Goal: Task Accomplishment & Management: Manage account settings

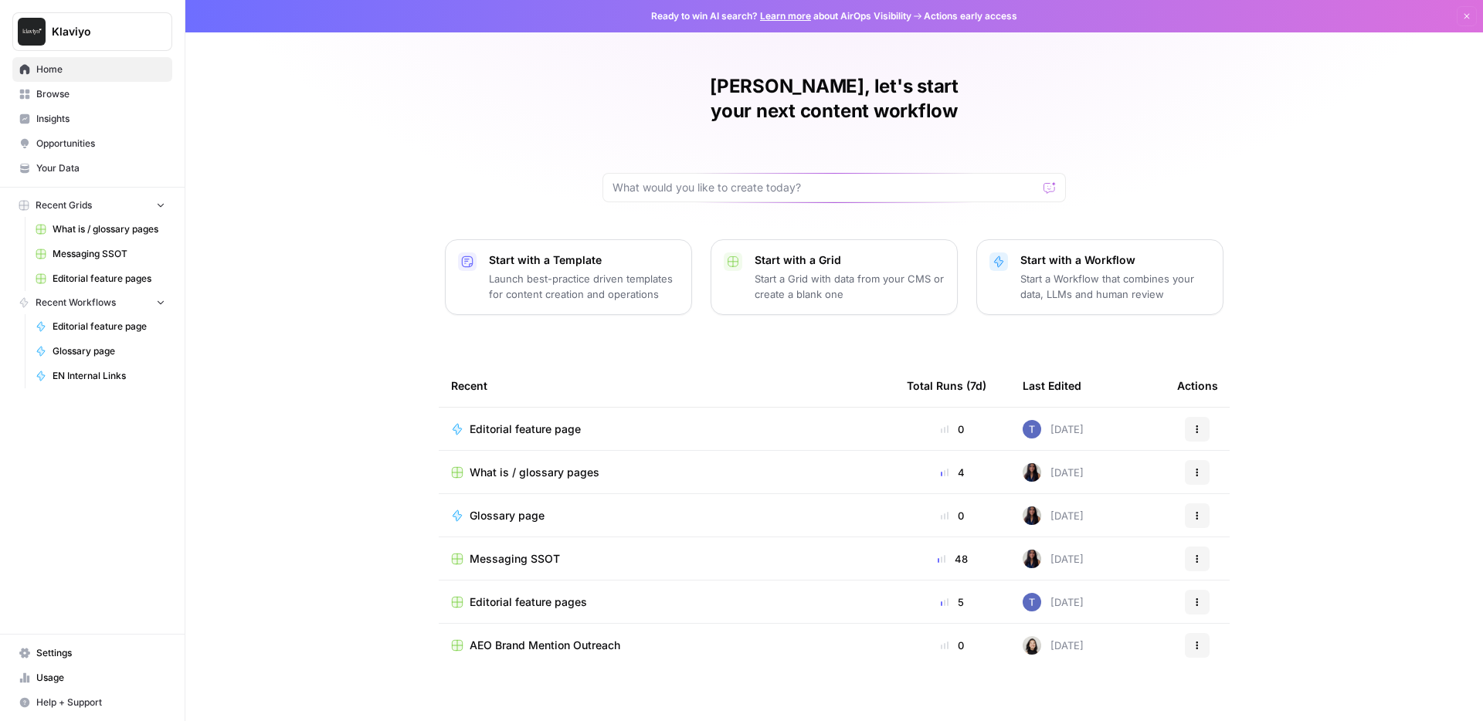
click at [103, 40] on button "Klaviyo" at bounding box center [92, 31] width 160 height 39
click at [394, 93] on div "[PERSON_NAME], let's start your next content workflow Start with a Template Lau…" at bounding box center [833, 367] width 1297 height 735
click at [553, 465] on span "What is / glossary pages" at bounding box center [535, 472] width 130 height 15
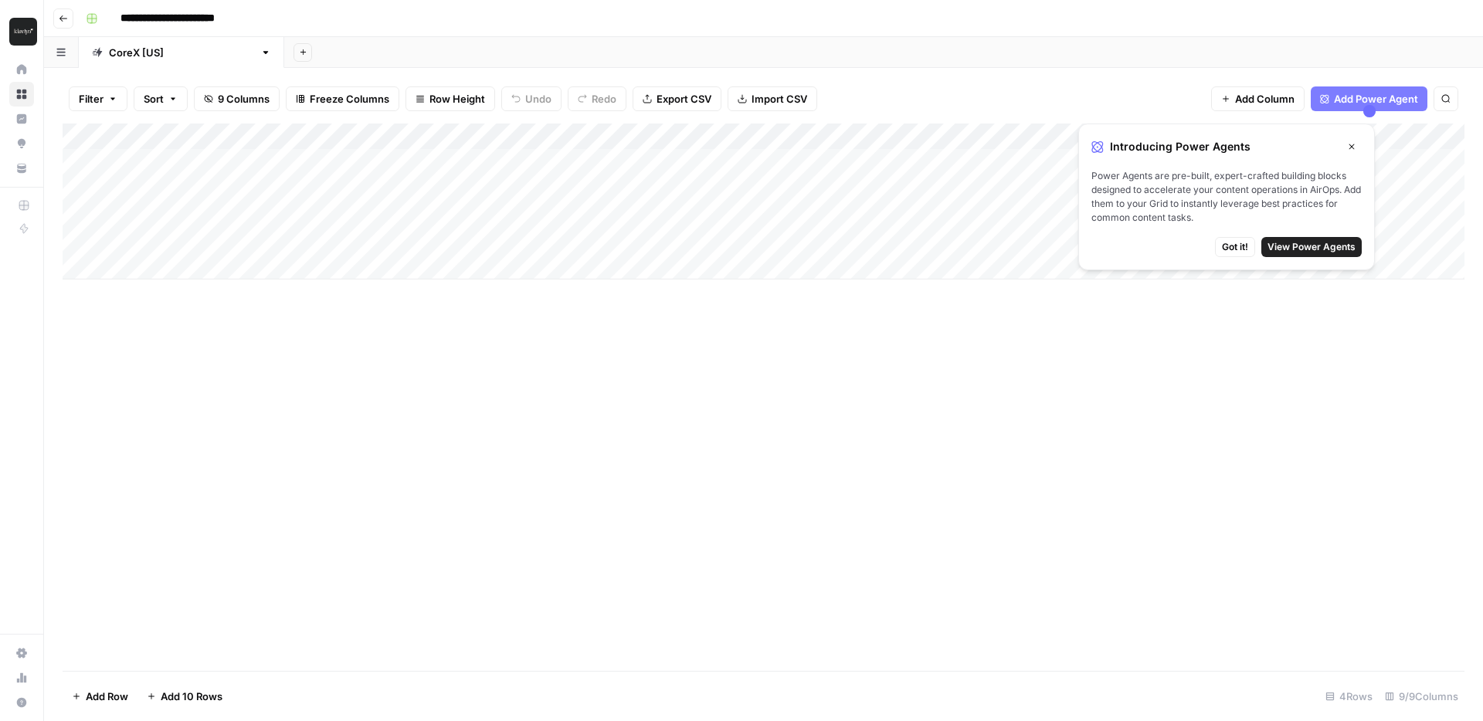
click at [1351, 145] on icon "button" at bounding box center [1351, 146] width 5 height 5
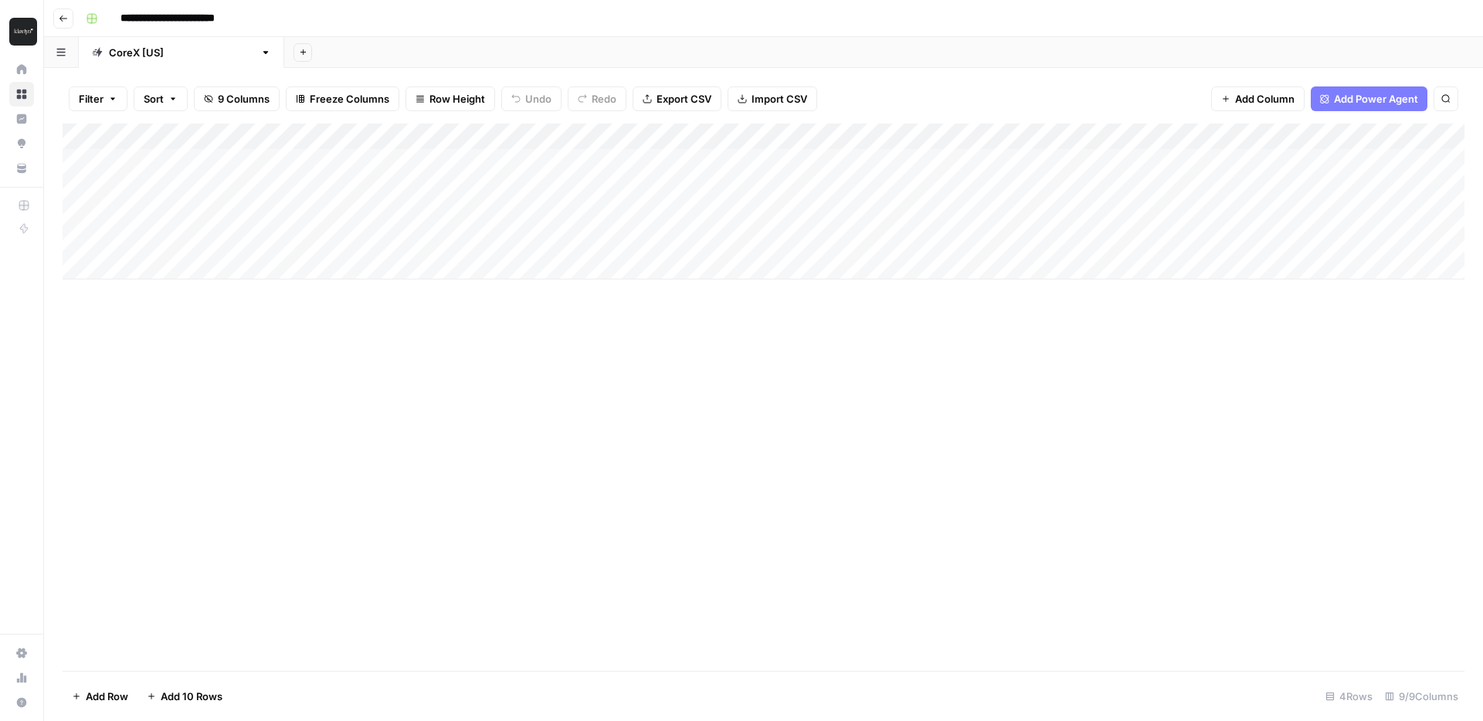
click at [236, 165] on div "Add Column" at bounding box center [764, 202] width 1402 height 156
click at [371, 164] on div "Add Column" at bounding box center [764, 202] width 1402 height 156
click at [213, 186] on div "Add Column" at bounding box center [764, 202] width 1402 height 156
click at [220, 212] on div "Add Column" at bounding box center [764, 202] width 1402 height 156
click at [234, 238] on div "Add Column" at bounding box center [764, 202] width 1402 height 156
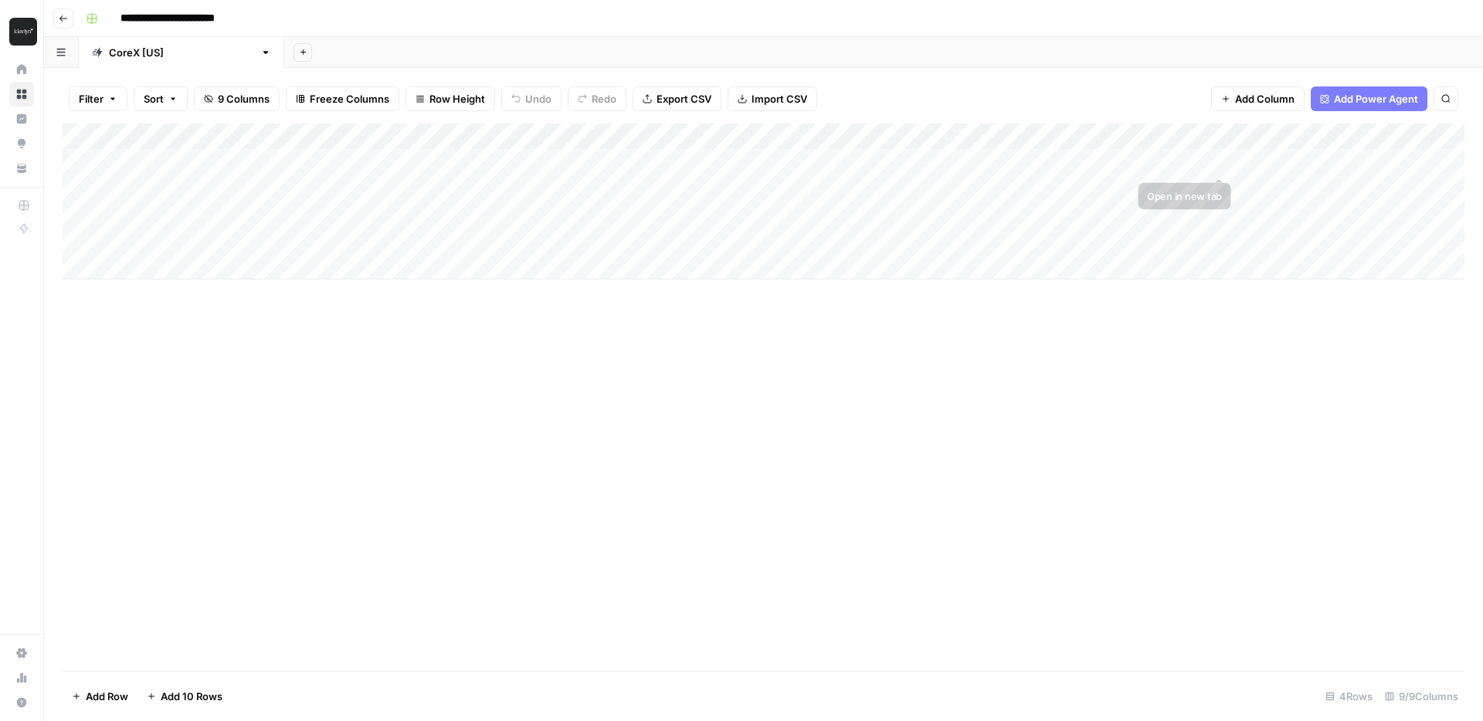
click at [1172, 162] on div "Add Column" at bounding box center [764, 202] width 1402 height 156
click at [1154, 182] on div "Add Column" at bounding box center [764, 202] width 1402 height 156
drag, startPoint x: 1154, startPoint y: 190, endPoint x: 1213, endPoint y: 197, distance: 59.9
click at [1154, 190] on div "Add Column" at bounding box center [764, 202] width 1402 height 156
click at [1216, 188] on div "Add Column" at bounding box center [764, 202] width 1402 height 156
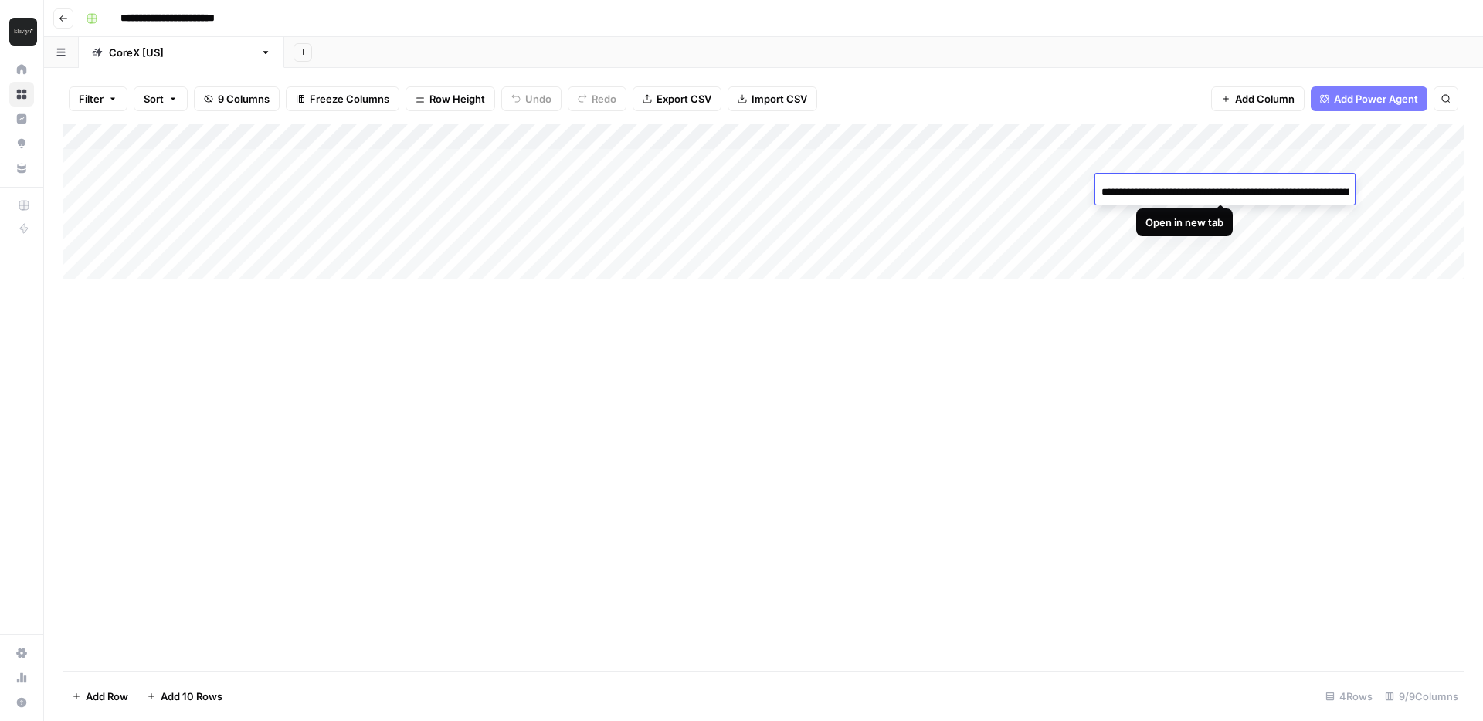
scroll to position [0, 228]
click at [1134, 302] on div "Add Column" at bounding box center [764, 398] width 1402 height 548
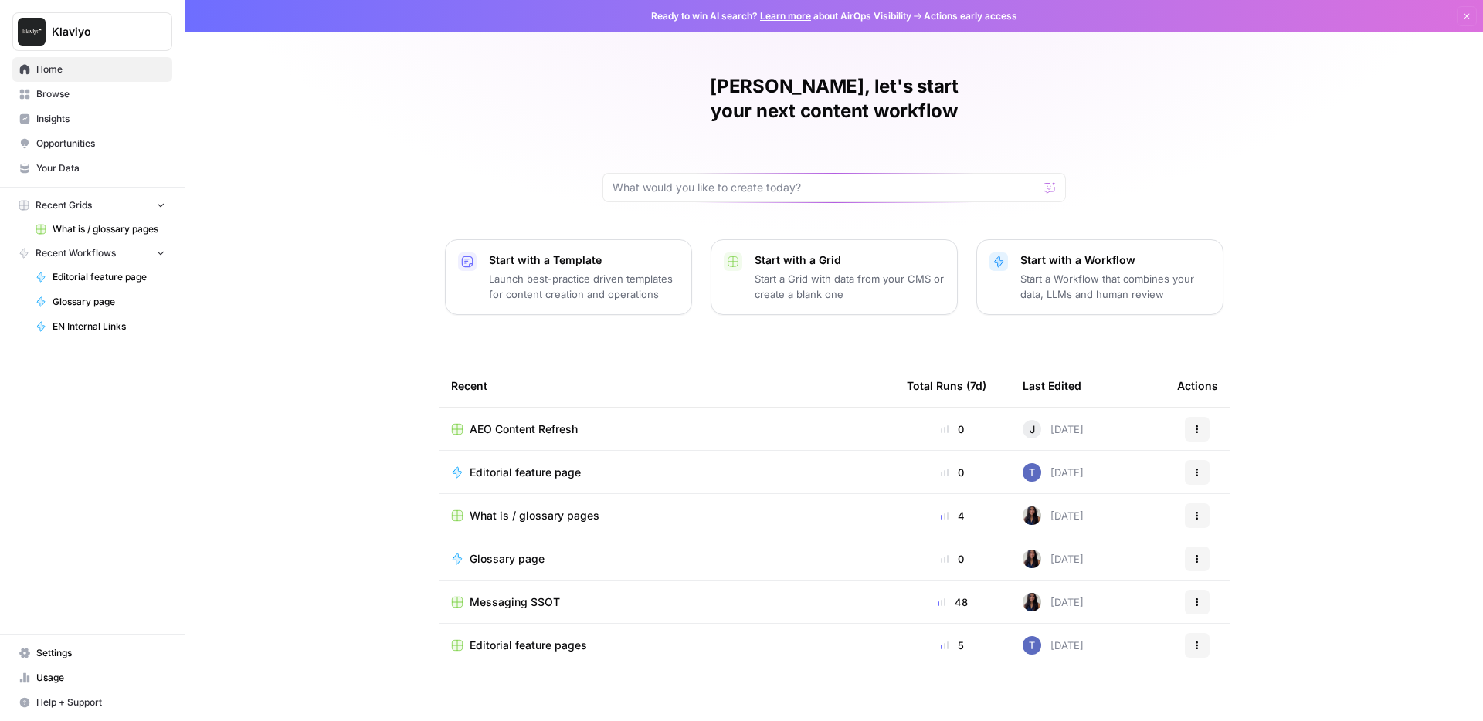
click at [69, 94] on span "Browse" at bounding box center [100, 94] width 129 height 14
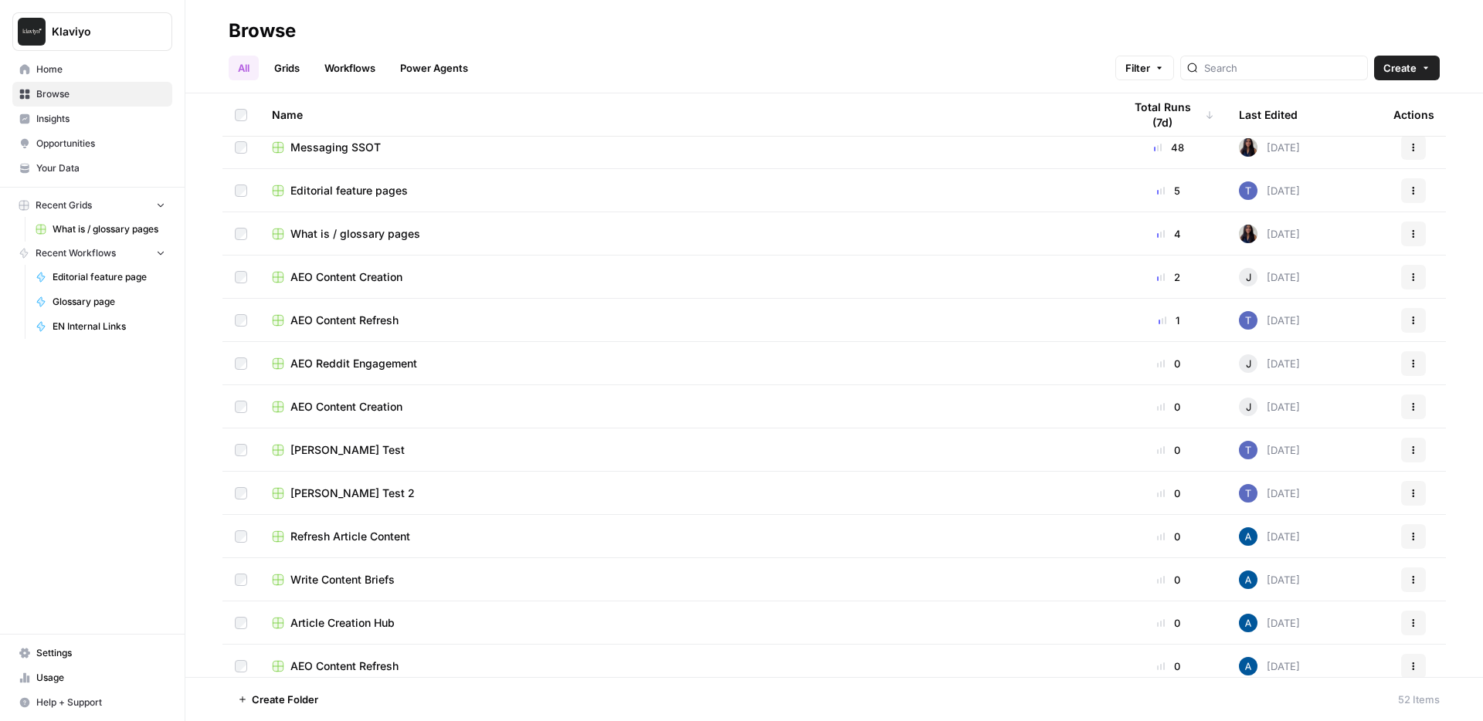
scroll to position [100, 0]
click at [361, 319] on span "AEO Content Refresh" at bounding box center [344, 317] width 108 height 15
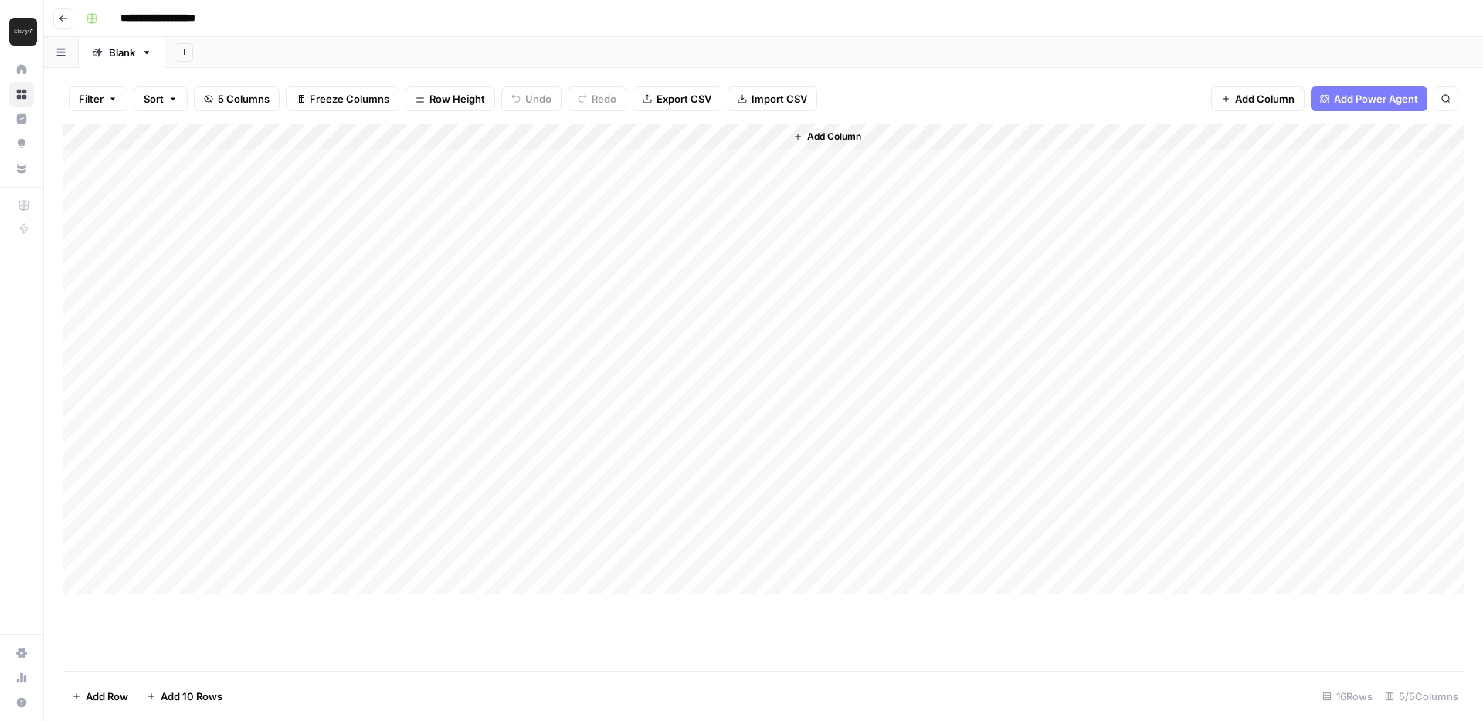
click at [454, 165] on div "Add Column" at bounding box center [764, 359] width 1402 height 471
click at [459, 161] on div "Add Column" at bounding box center [764, 359] width 1402 height 471
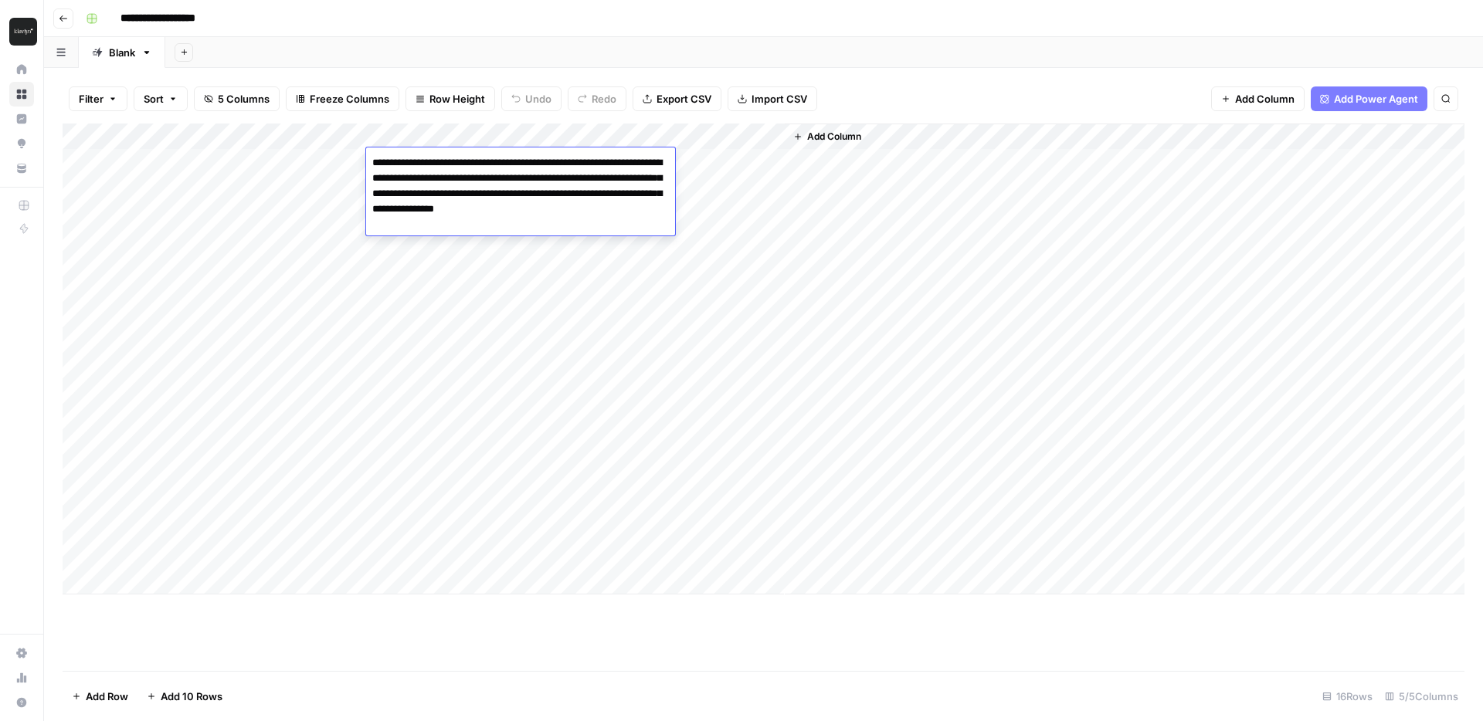
click at [459, 161] on textarea "**********" at bounding box center [520, 193] width 309 height 83
click at [736, 208] on div "Add Column" at bounding box center [764, 359] width 1402 height 471
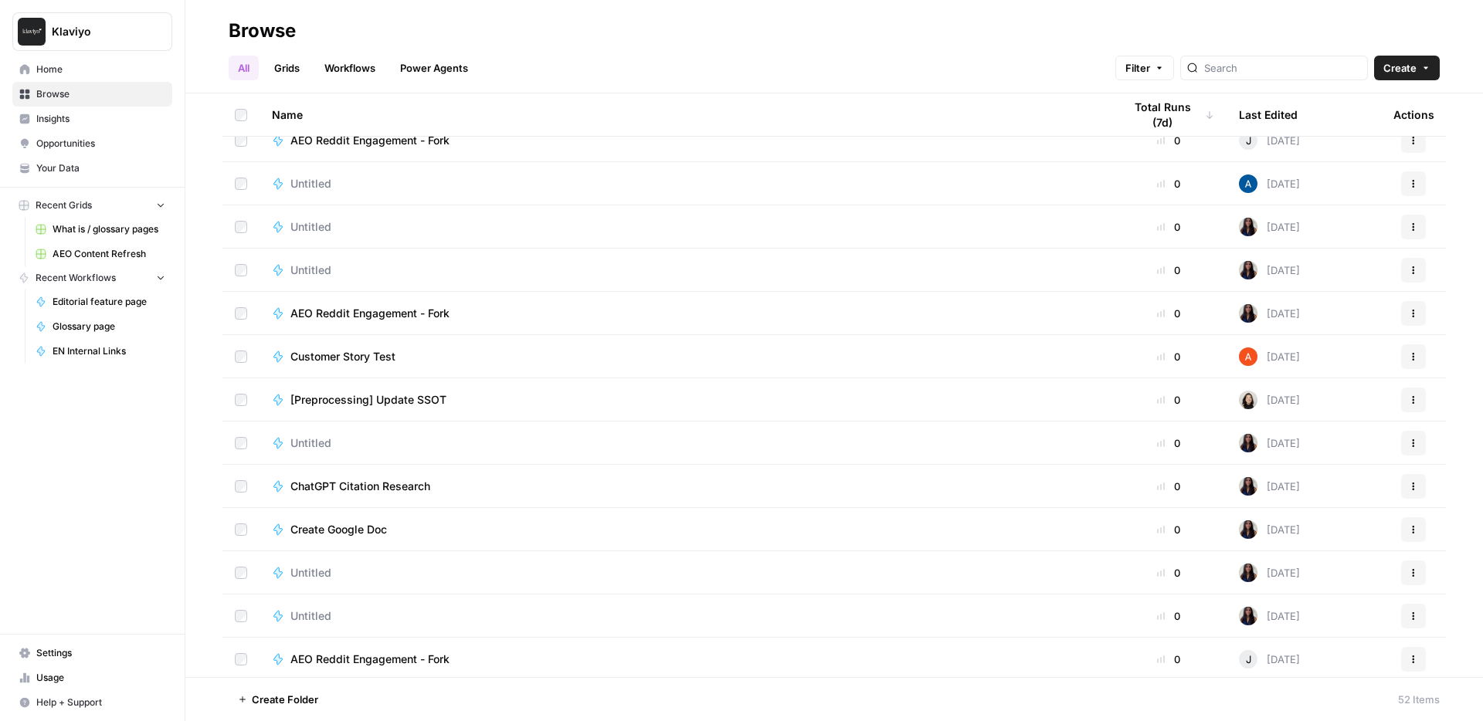
scroll to position [1708, 0]
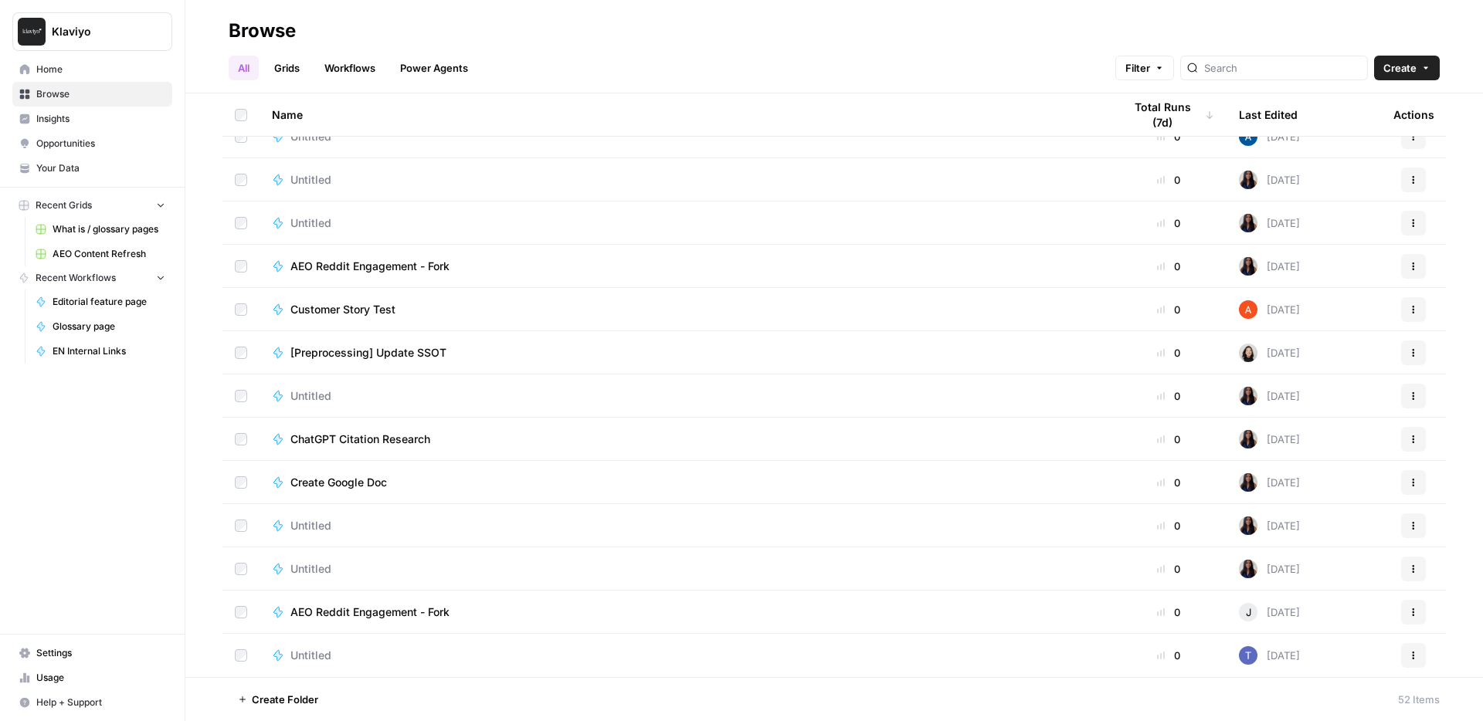
click at [82, 120] on span "Insights" at bounding box center [100, 119] width 129 height 14
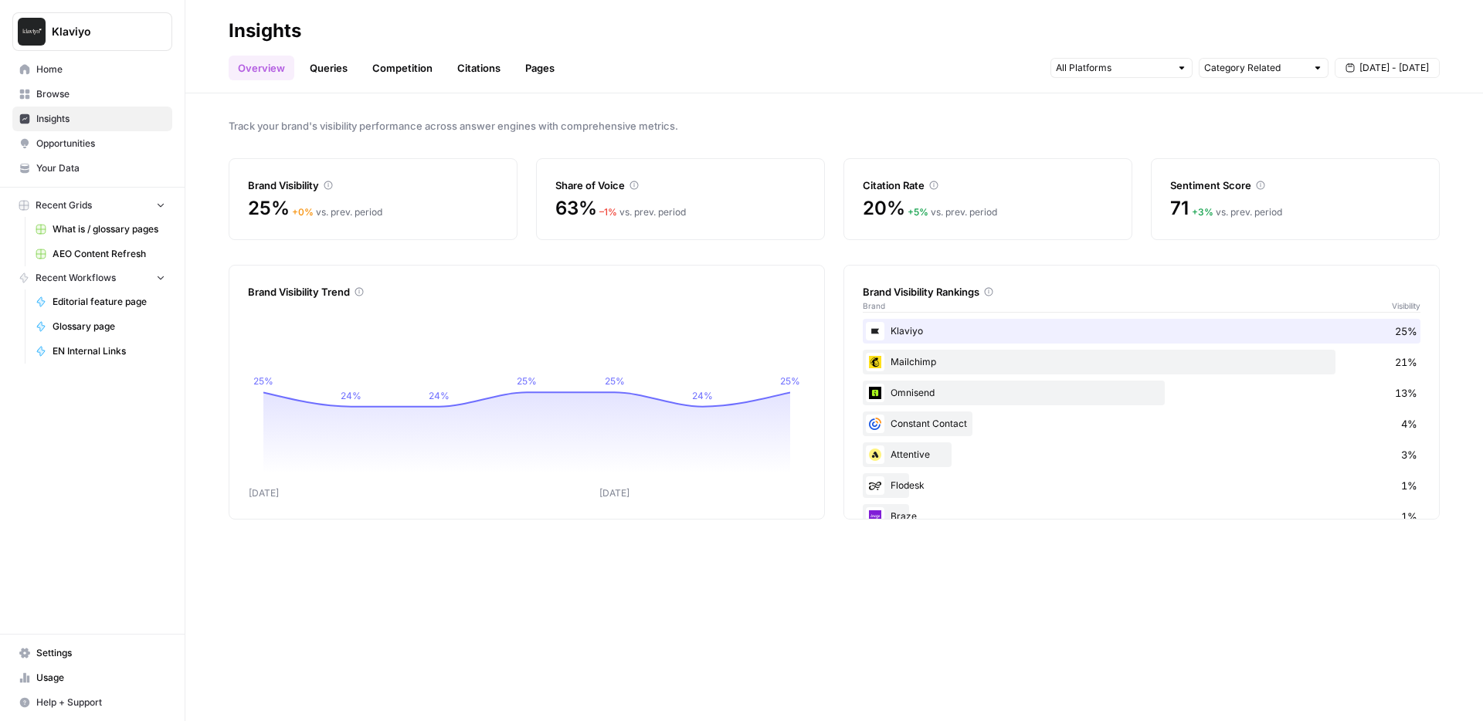
click at [317, 72] on link "Queries" at bounding box center [328, 68] width 56 height 25
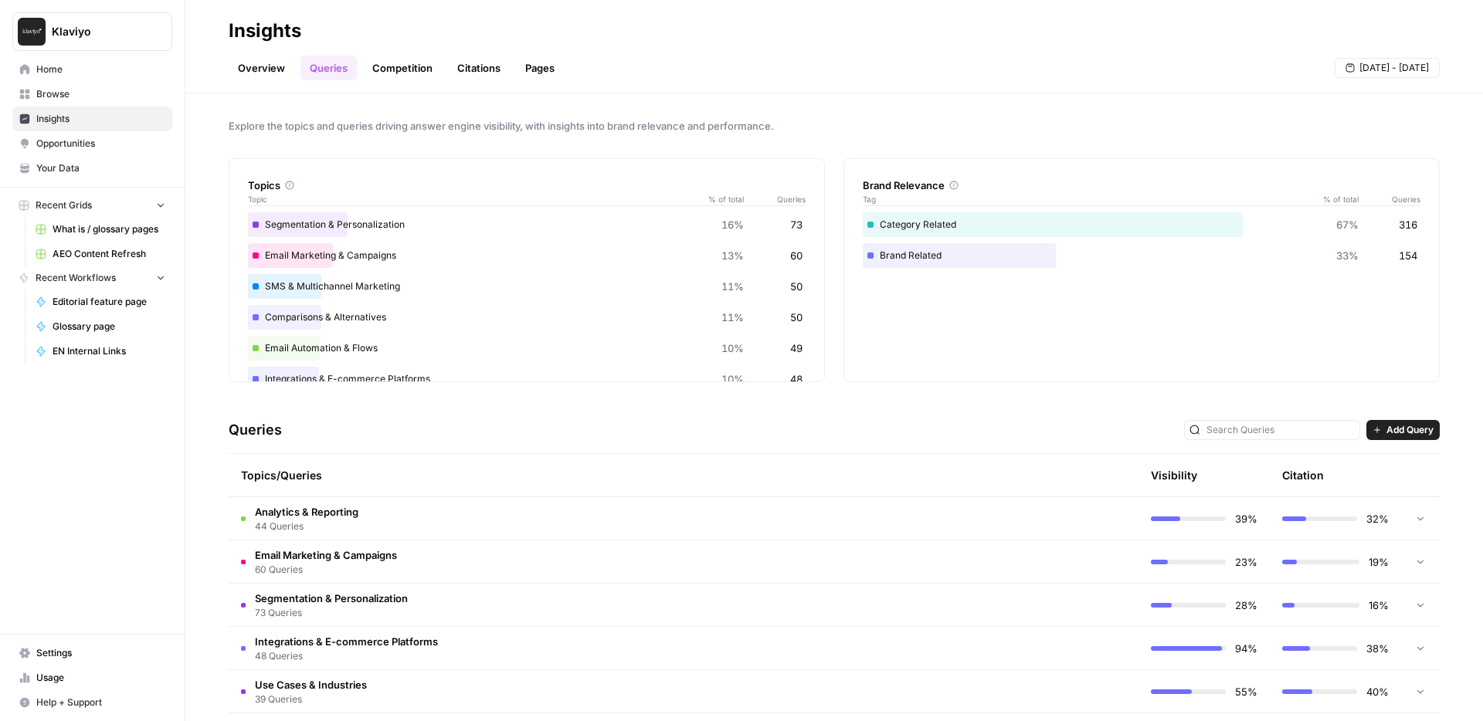
click at [329, 226] on div "Segmentation & Personalization 16% 73" at bounding box center [527, 224] width 558 height 25
click at [341, 224] on div "Segmentation & Personalization 16% 73" at bounding box center [527, 224] width 558 height 25
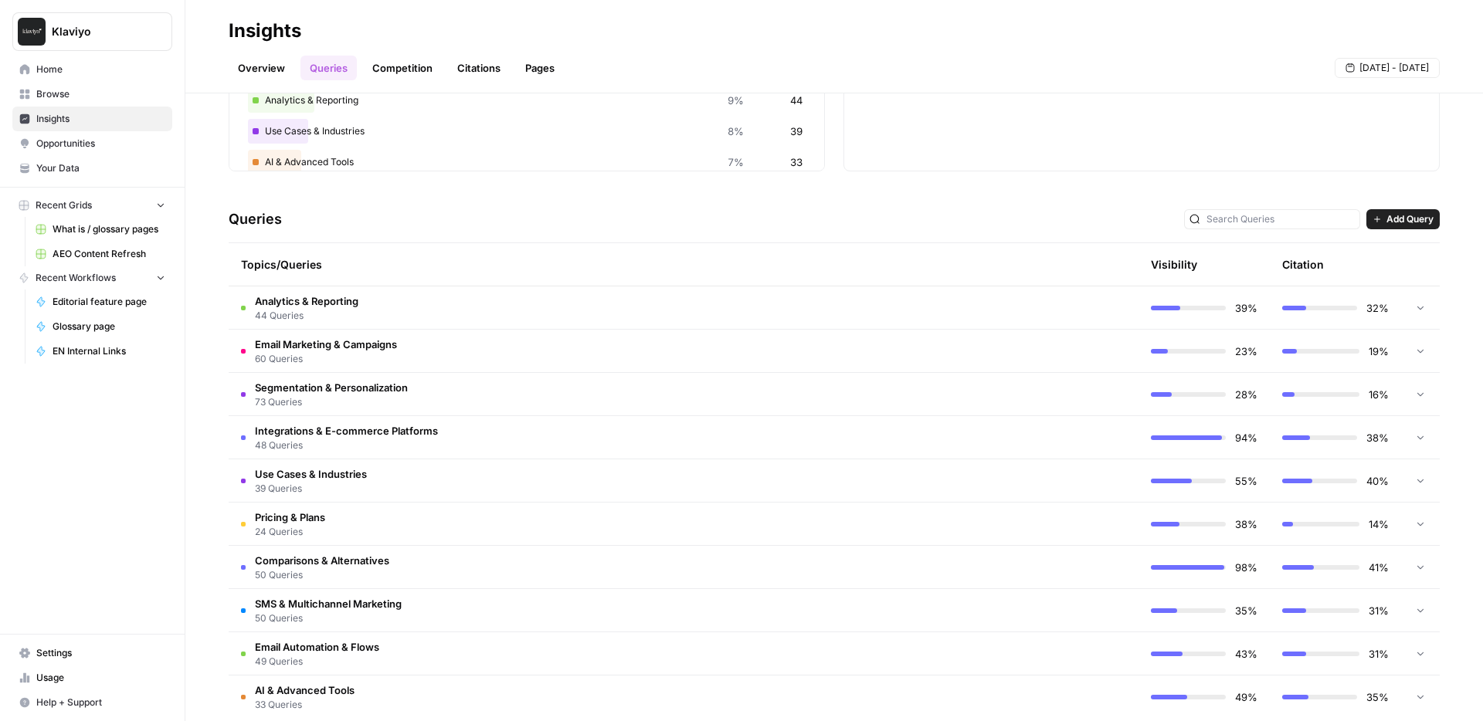
scroll to position [233, 0]
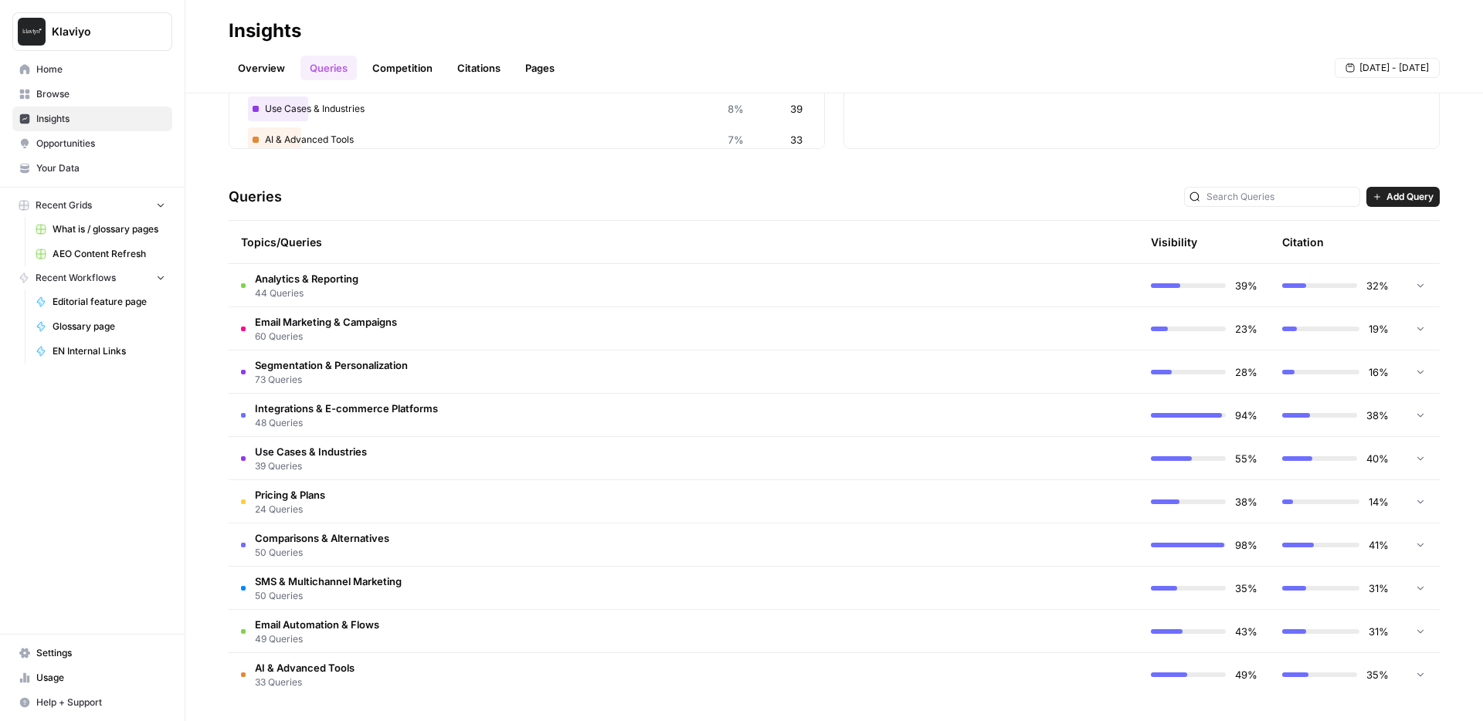
click at [385, 284] on td "Analytics & Reporting 44 Queries" at bounding box center [618, 285] width 778 height 42
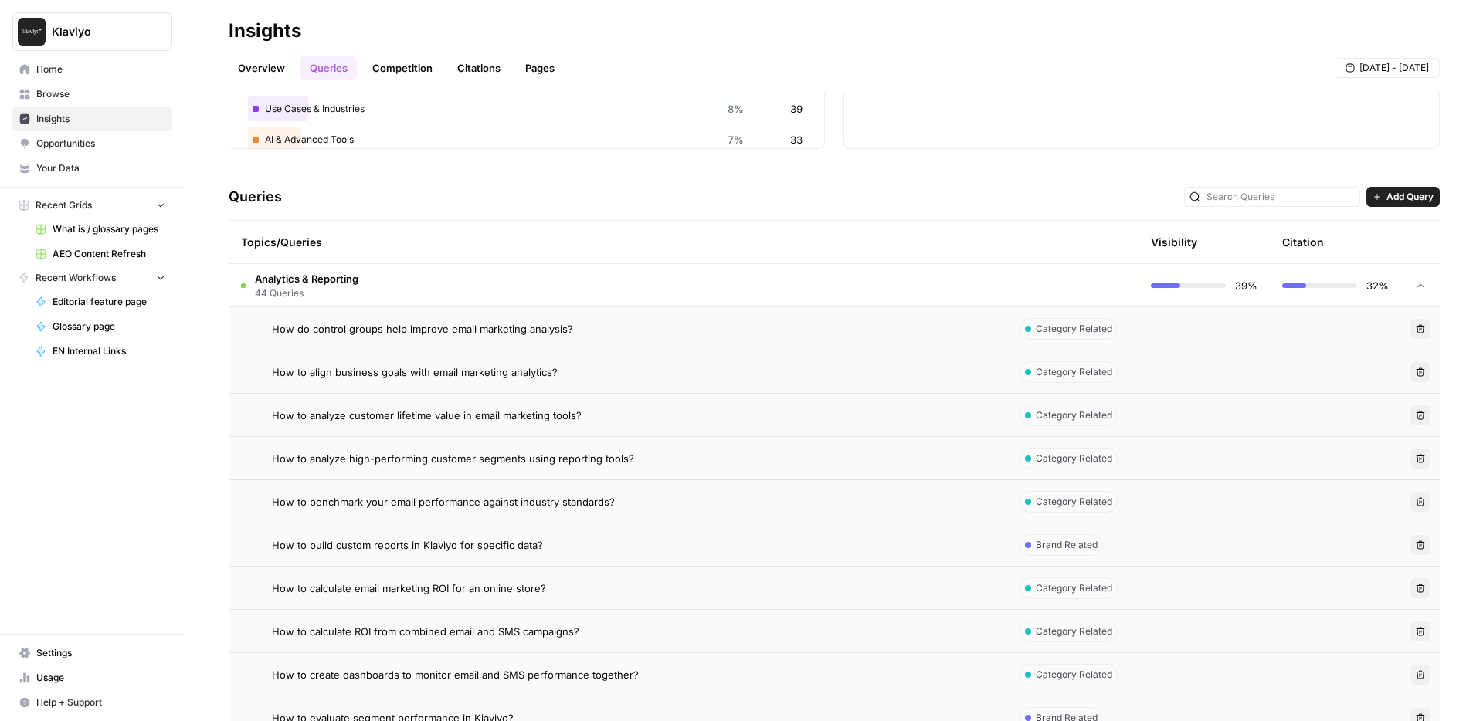
click at [386, 287] on td "Analytics & Reporting 44 Queries" at bounding box center [618, 285] width 778 height 42
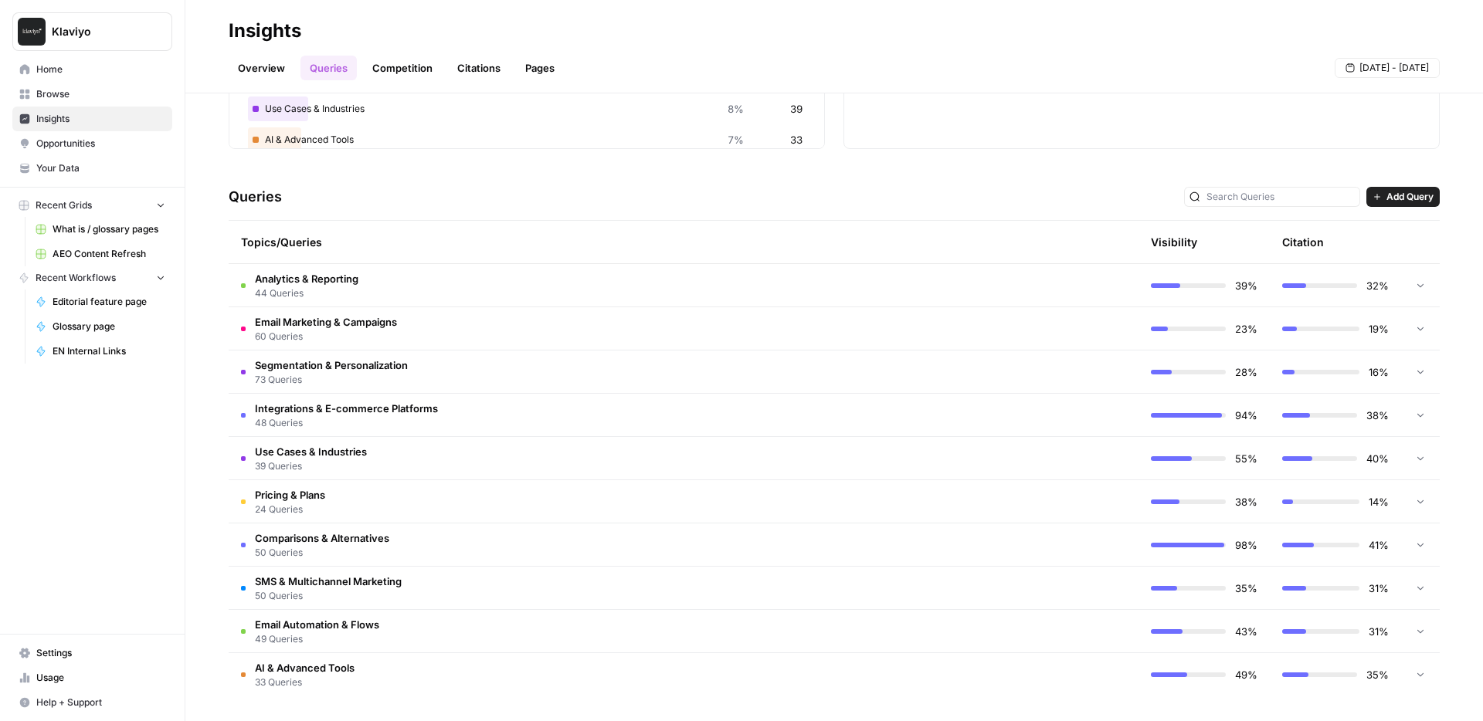
click at [385, 378] on span "73 Queries" at bounding box center [331, 380] width 153 height 14
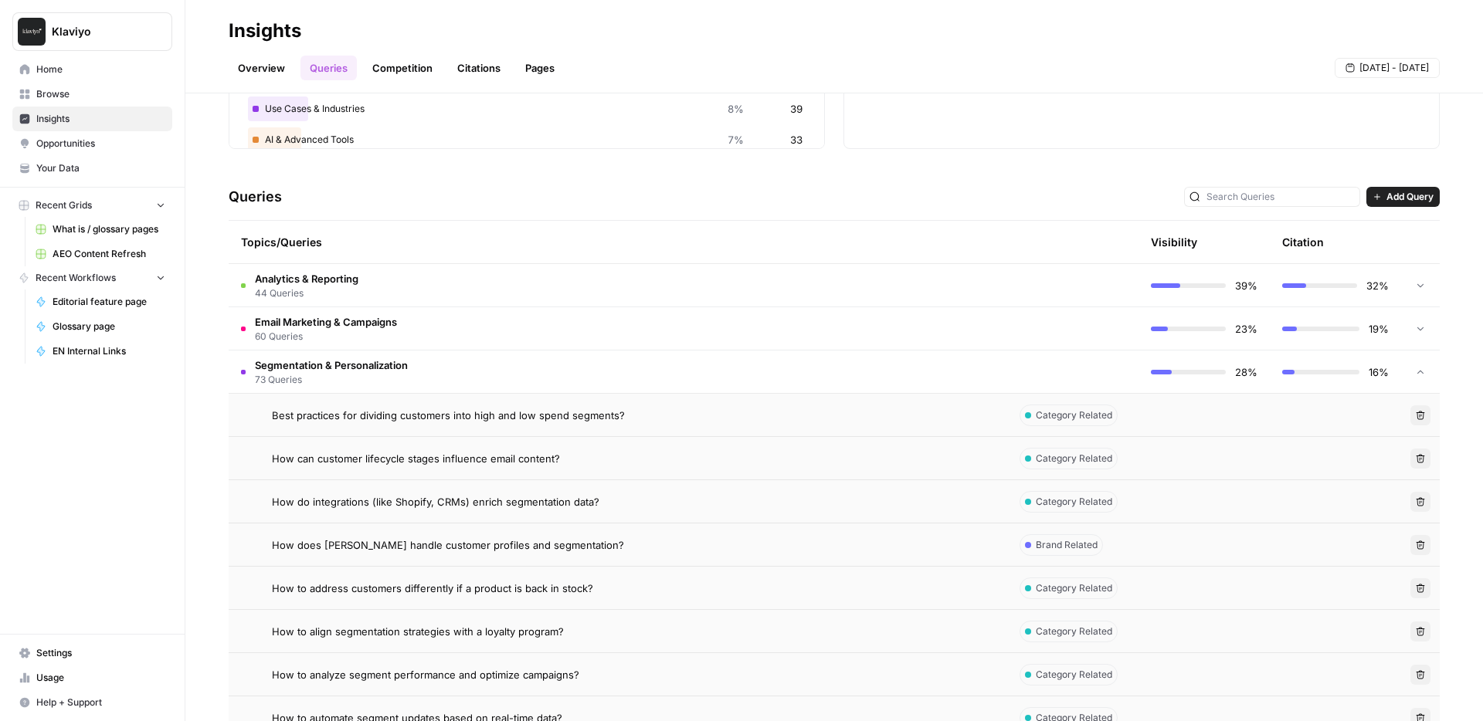
click at [385, 378] on span "73 Queries" at bounding box center [331, 380] width 153 height 14
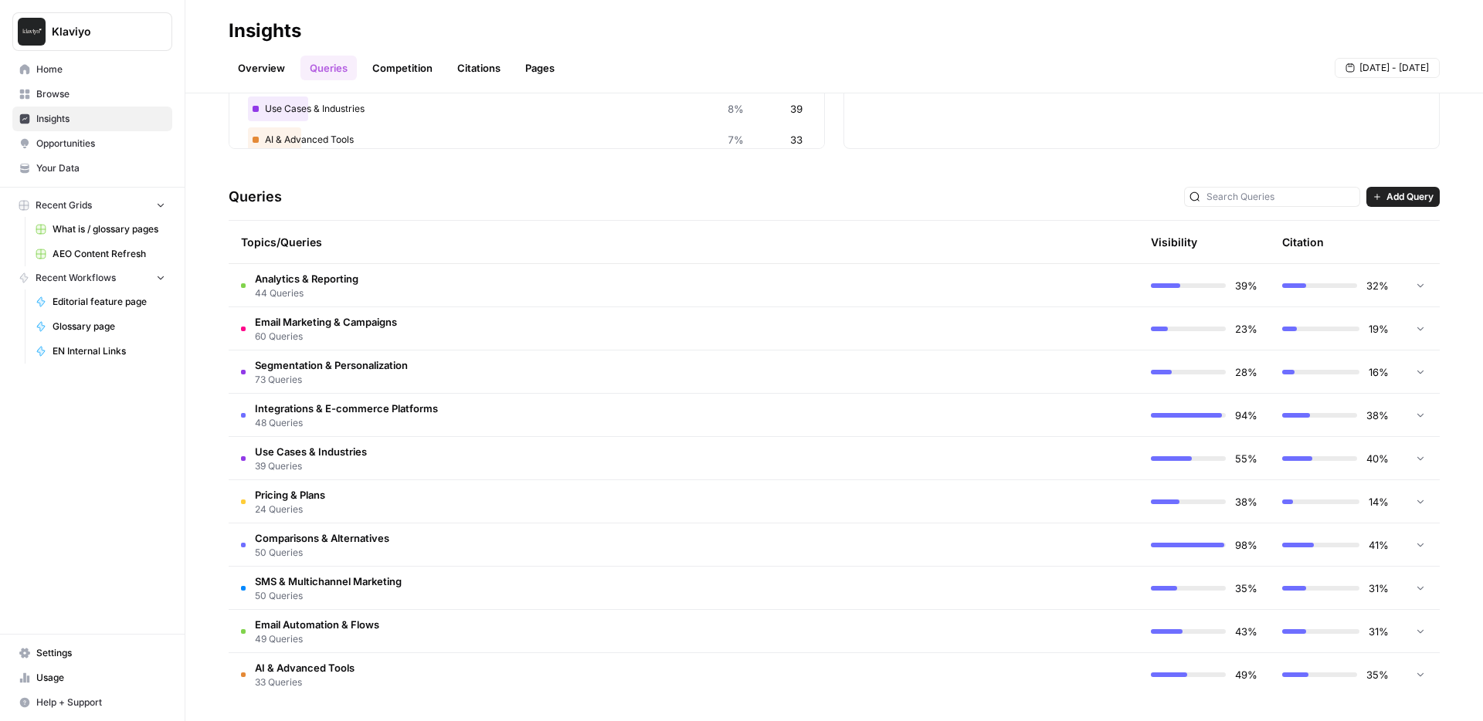
click at [436, 494] on td "Pricing & Plans 24 Queries" at bounding box center [618, 501] width 778 height 42
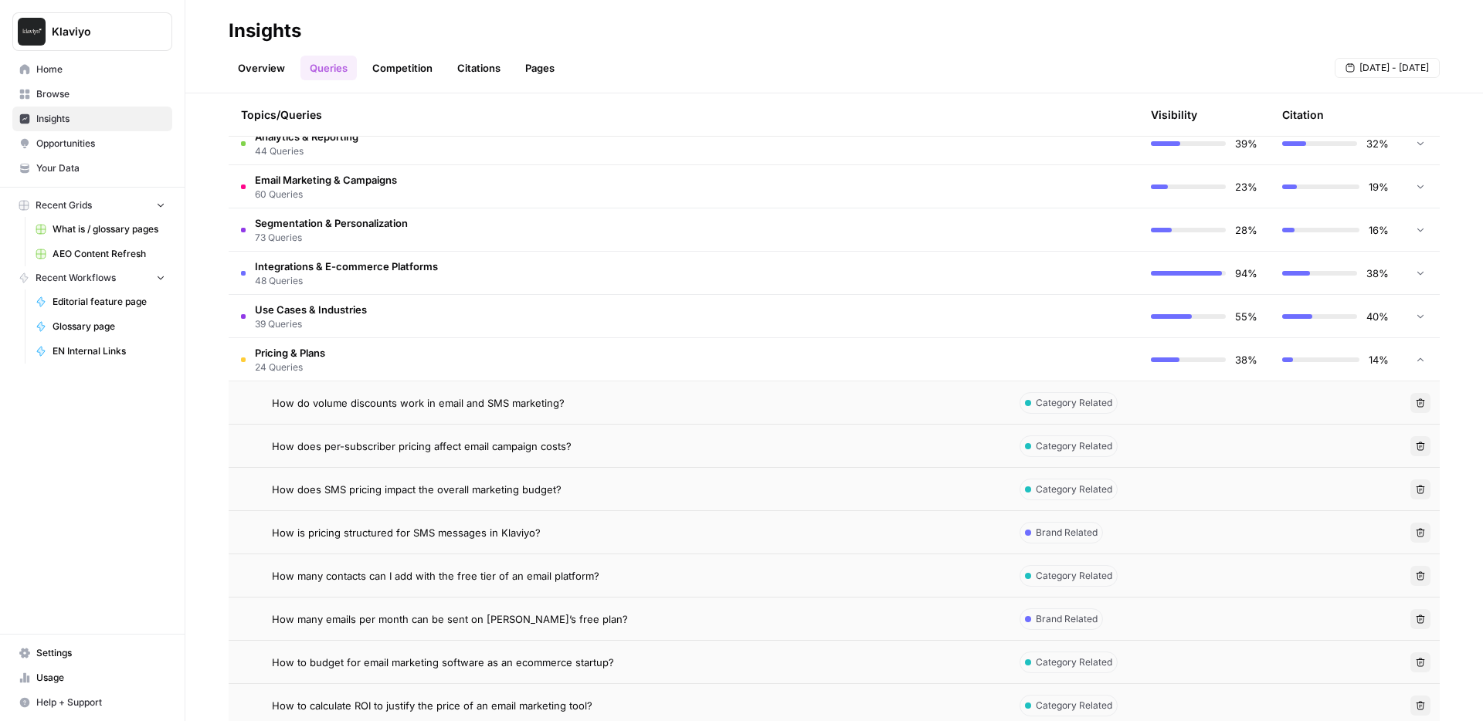
scroll to position [386, 0]
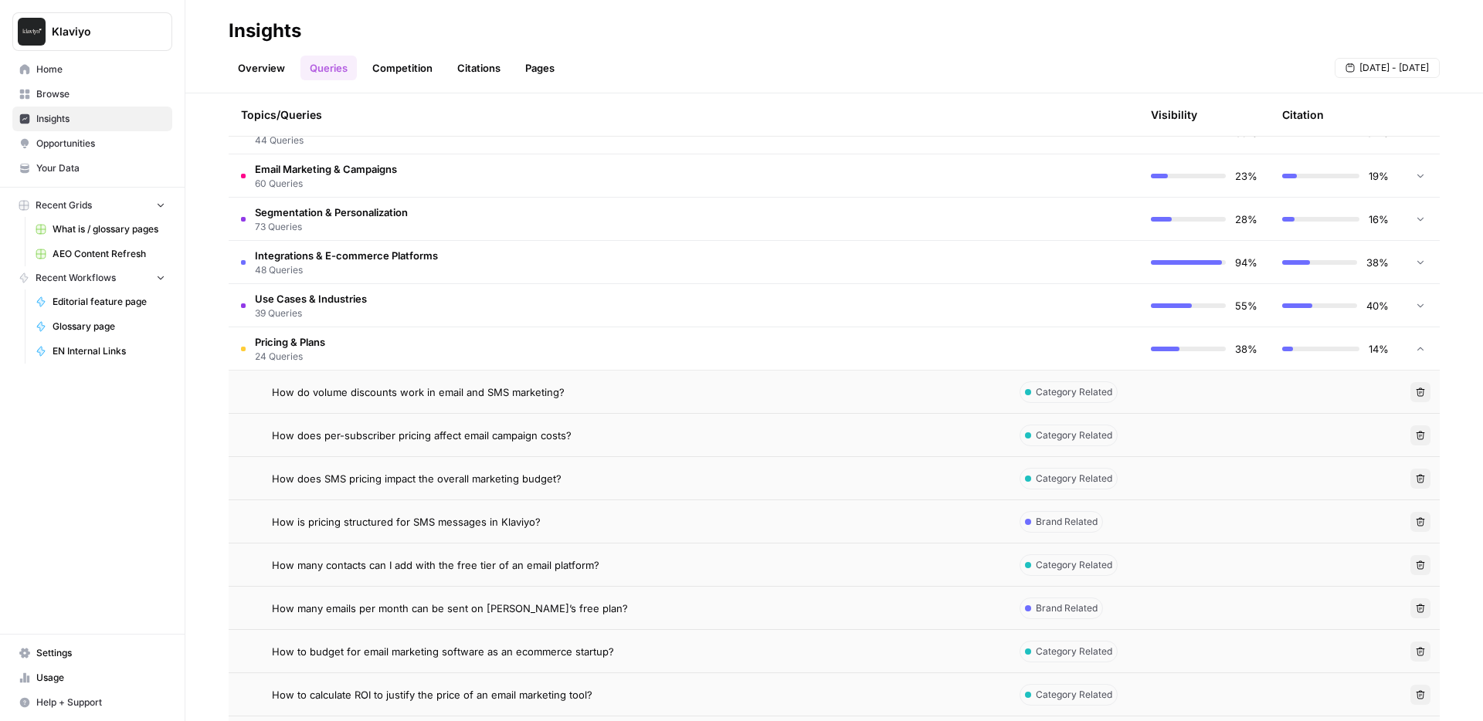
click at [424, 394] on span "How do volume discounts work in email and SMS marketing?" at bounding box center [418, 392] width 293 height 15
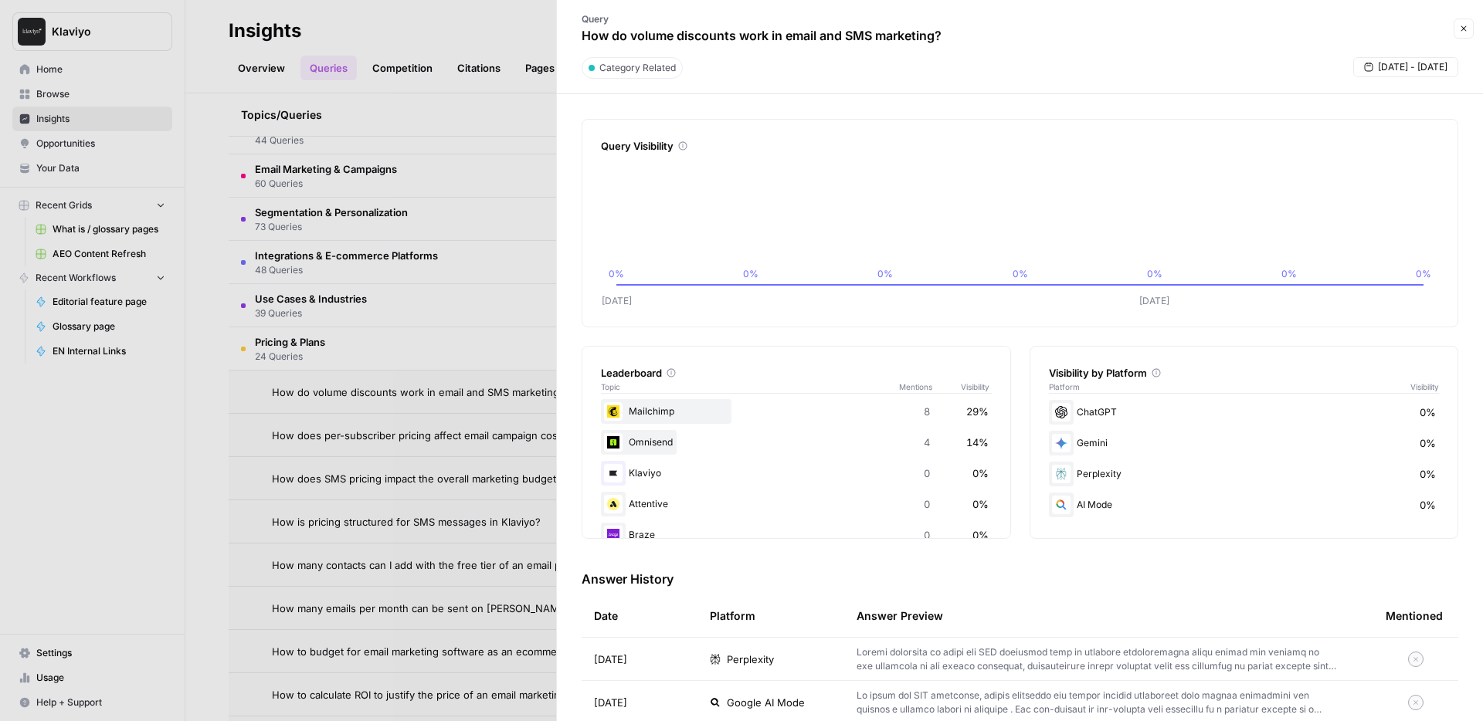
click at [1460, 27] on icon "button" at bounding box center [1463, 28] width 9 height 9
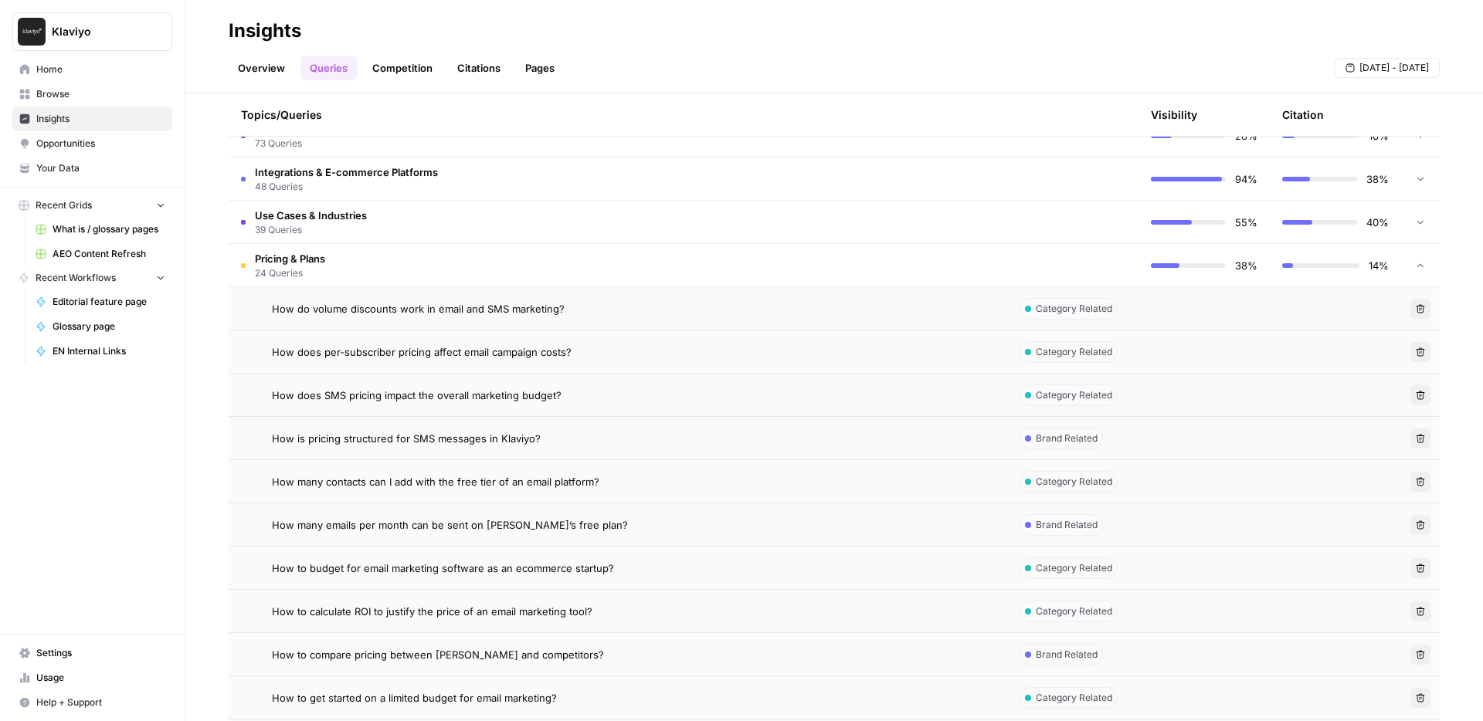
scroll to position [470, 0]
click at [62, 143] on span "Opportunities" at bounding box center [100, 144] width 129 height 14
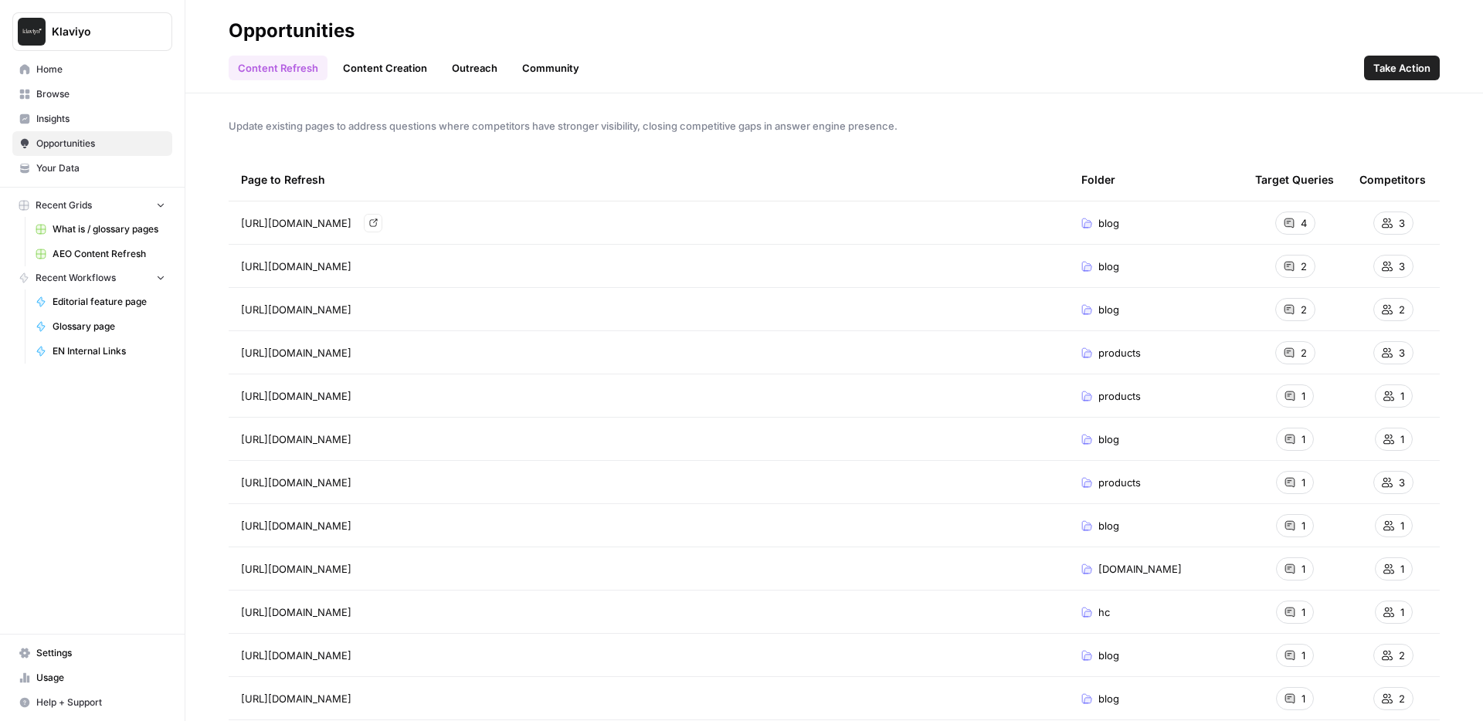
click at [613, 222] on div "[URL][DOMAIN_NAME] Go to page" at bounding box center [649, 223] width 816 height 19
click at [381, 67] on link "Content Creation" at bounding box center [385, 68] width 103 height 25
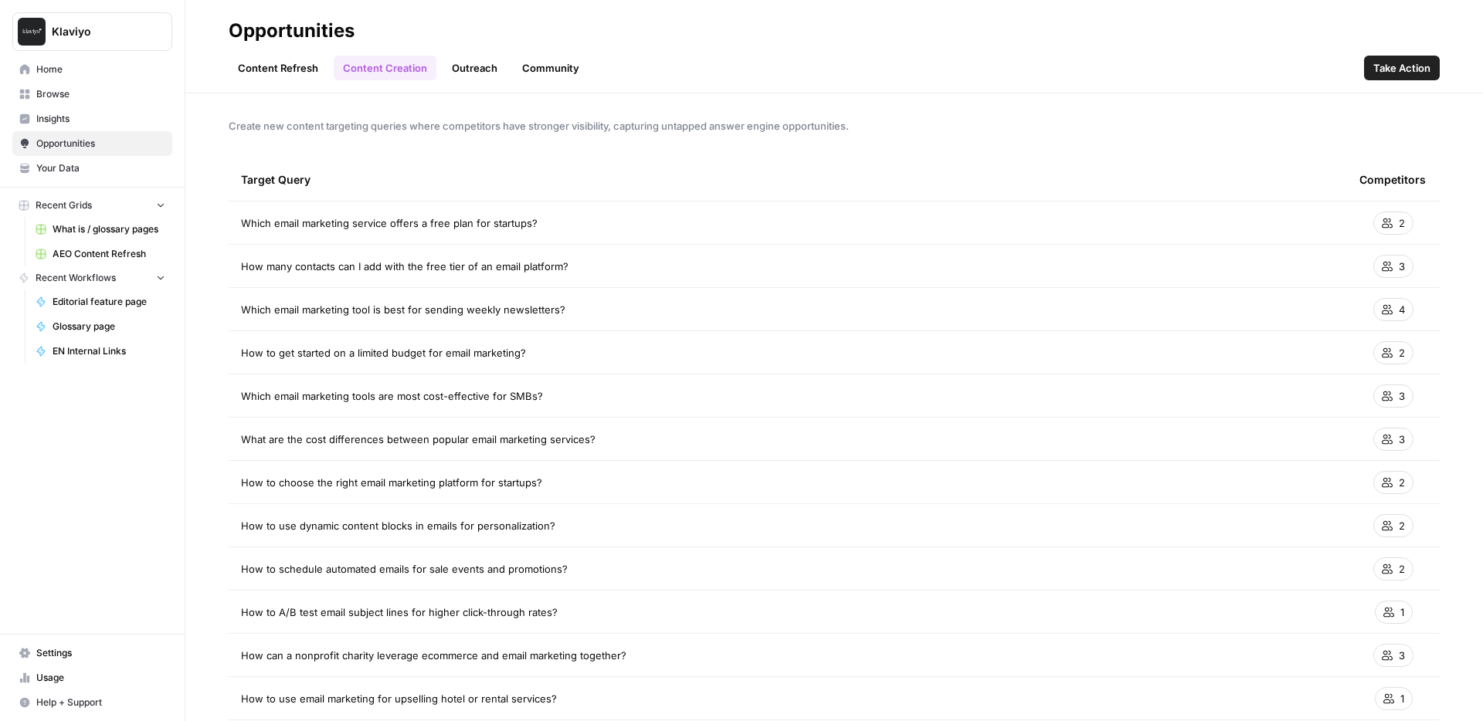
click at [462, 62] on link "Outreach" at bounding box center [475, 68] width 64 height 25
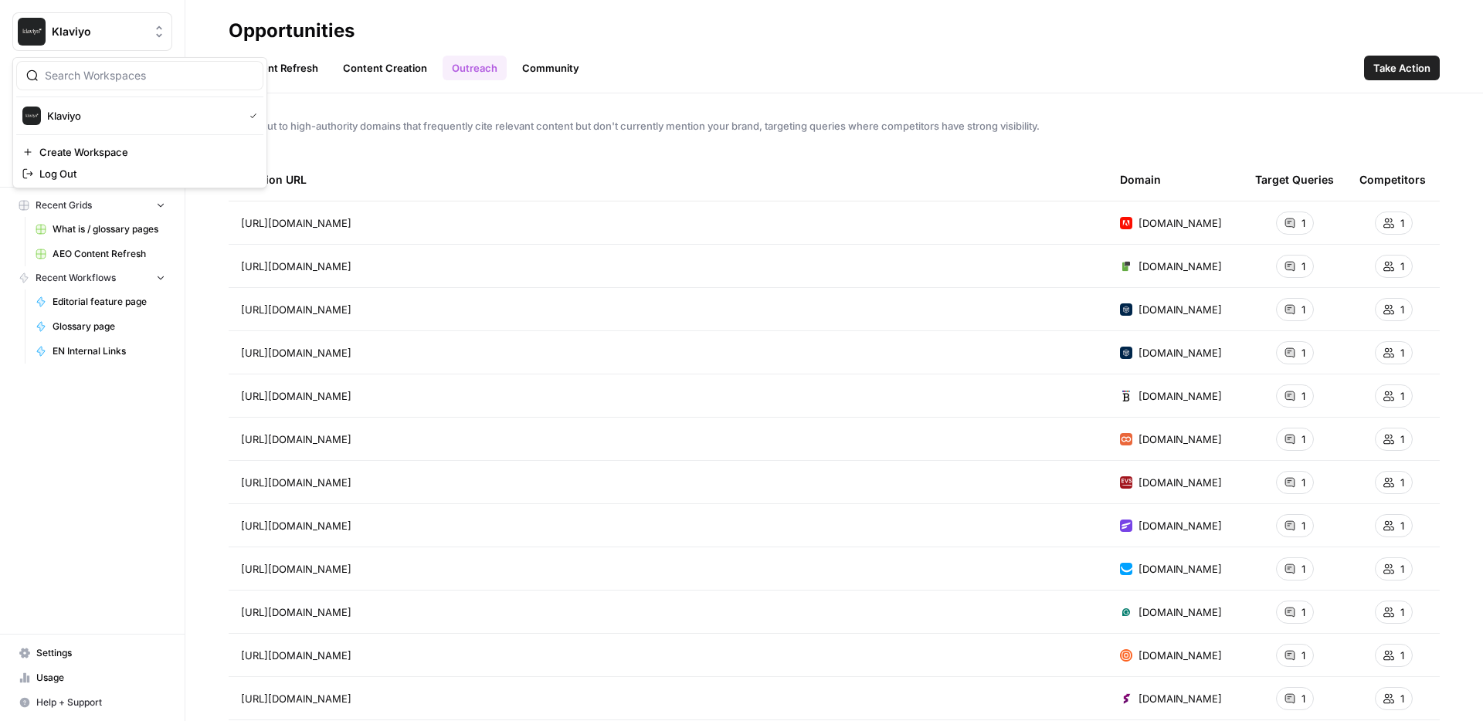
click at [80, 31] on span "Klaviyo" at bounding box center [98, 31] width 93 height 15
click at [76, 154] on span "Create Workspace" at bounding box center [145, 151] width 212 height 15
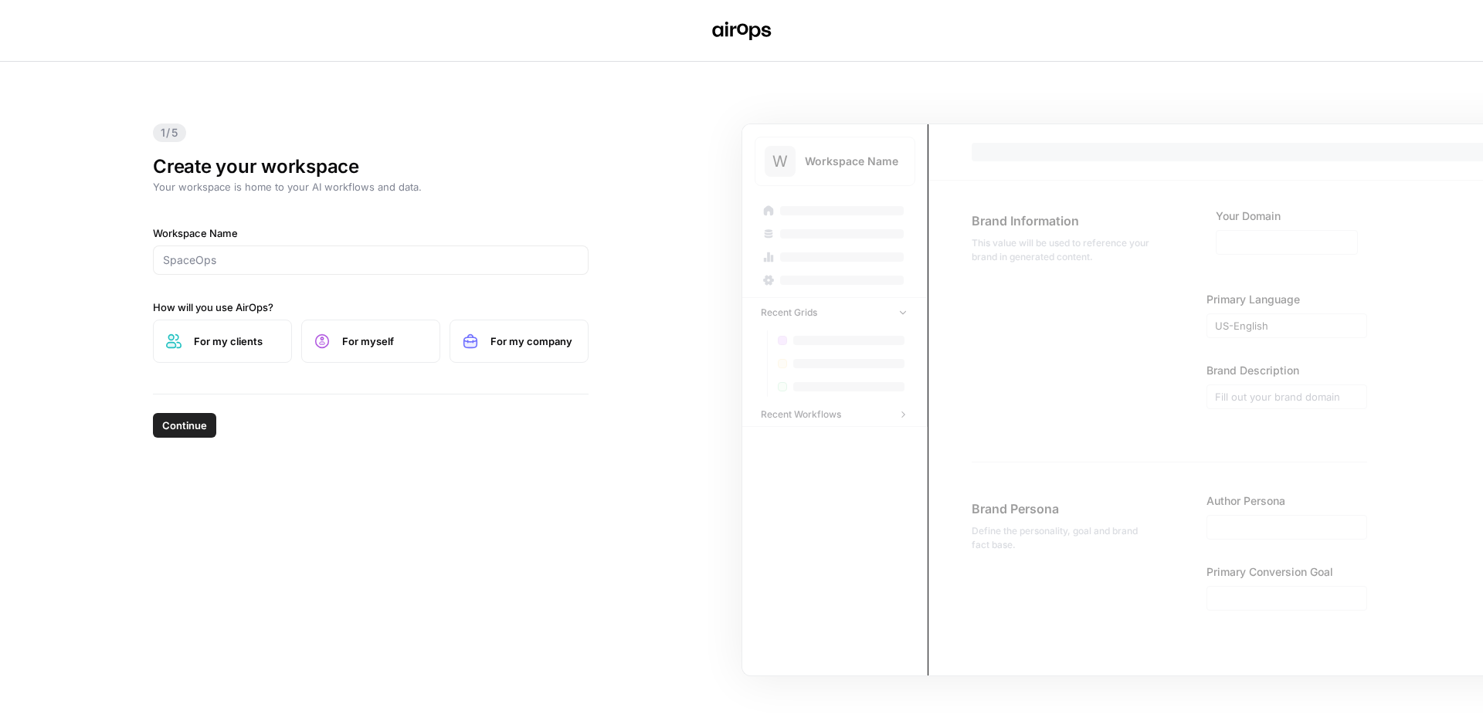
click at [192, 269] on div at bounding box center [371, 260] width 436 height 29
type input "Test space - support"
click at [468, 332] on label "For my company" at bounding box center [518, 341] width 139 height 43
click at [198, 429] on span "Continue" at bounding box center [184, 425] width 45 height 15
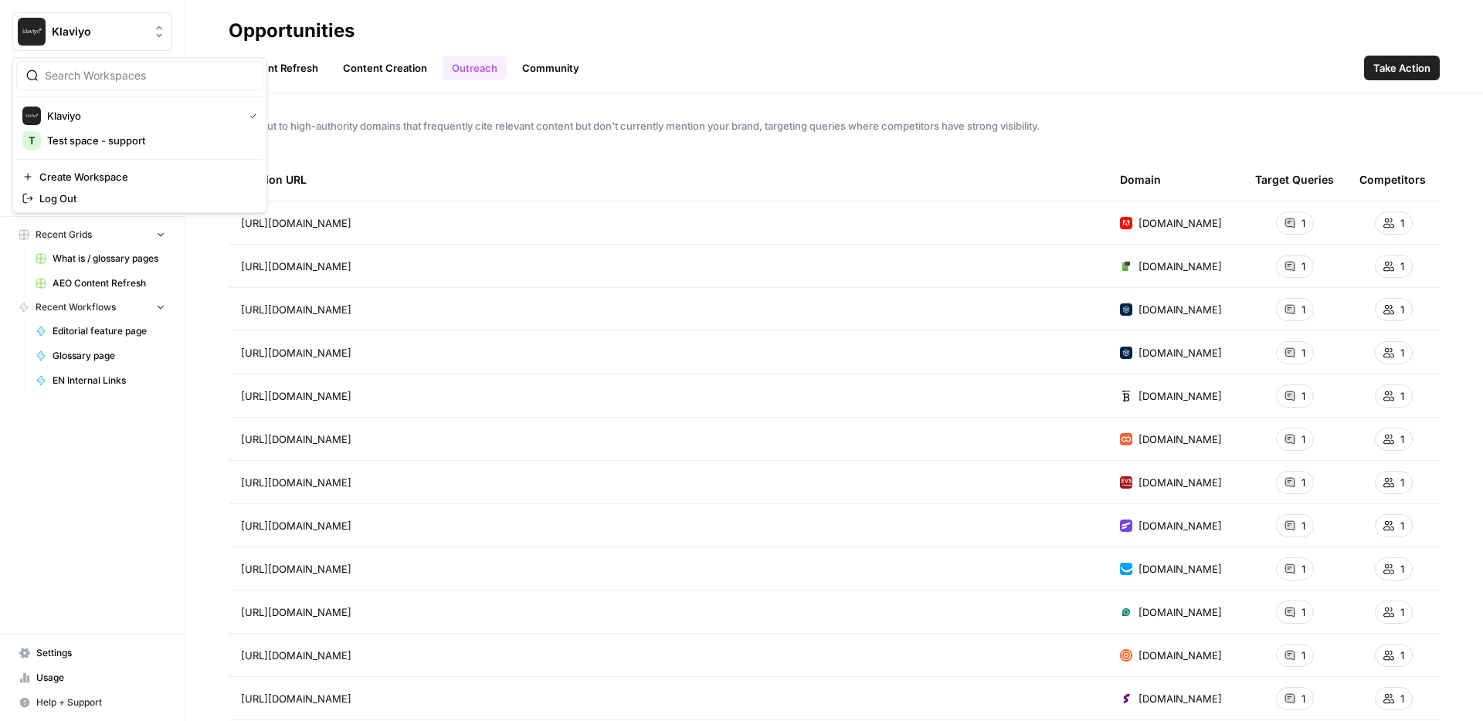
click at [97, 30] on span "Klaviyo" at bounding box center [98, 31] width 93 height 15
click at [108, 144] on span "Test space - support" at bounding box center [149, 140] width 204 height 15
